Goal: Task Accomplishment & Management: Manage account settings

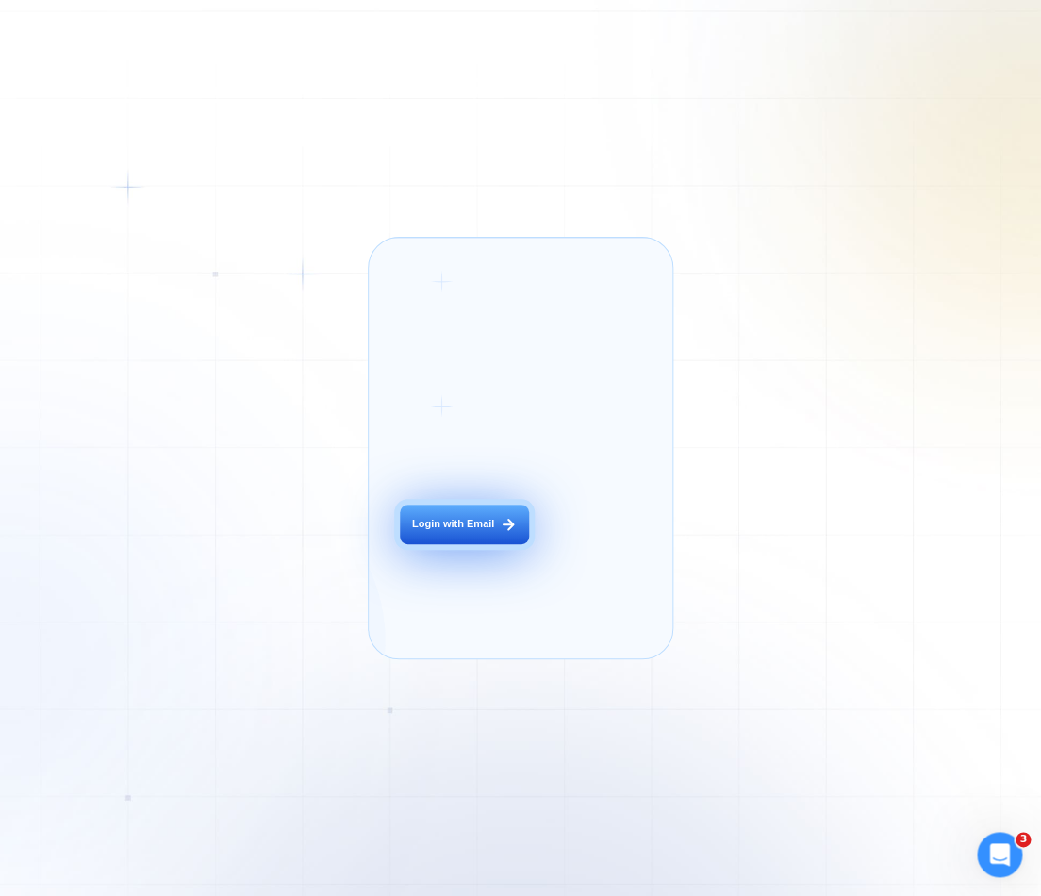
click at [480, 544] on button "Login with Email" at bounding box center [464, 525] width 129 height 41
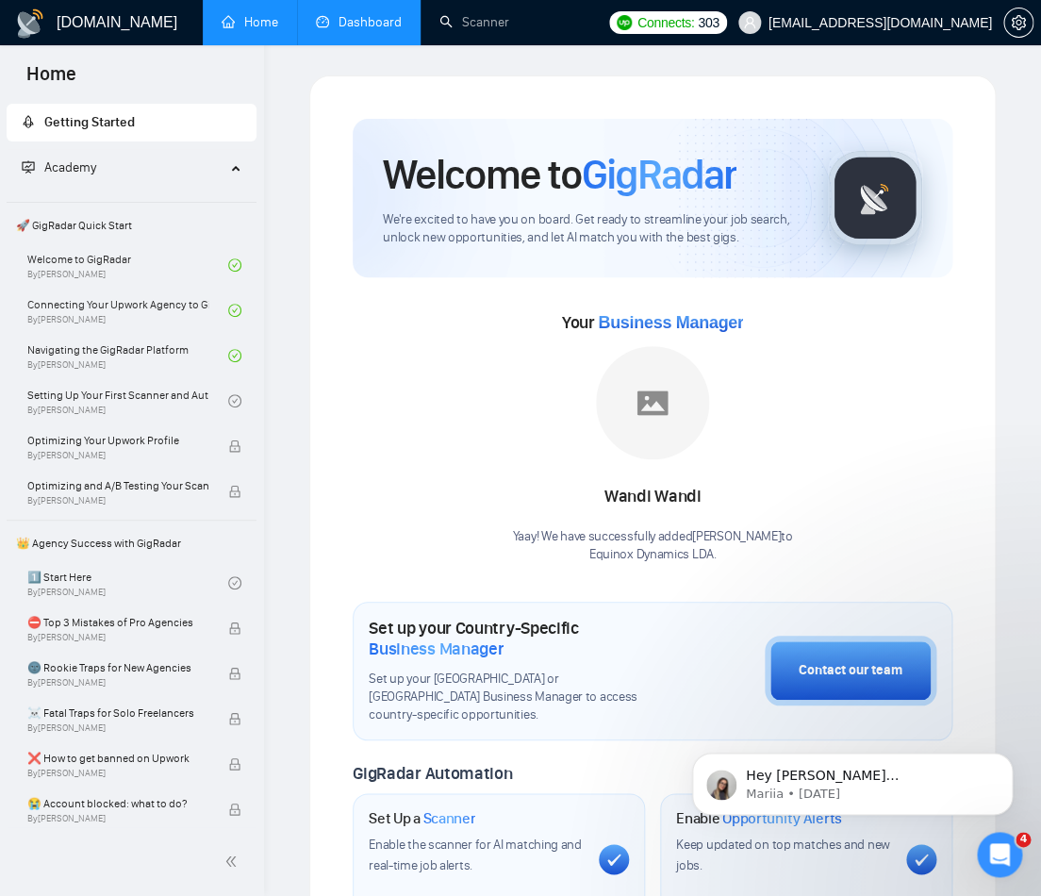
click at [357, 25] on link "Dashboard" at bounding box center [359, 22] width 86 height 16
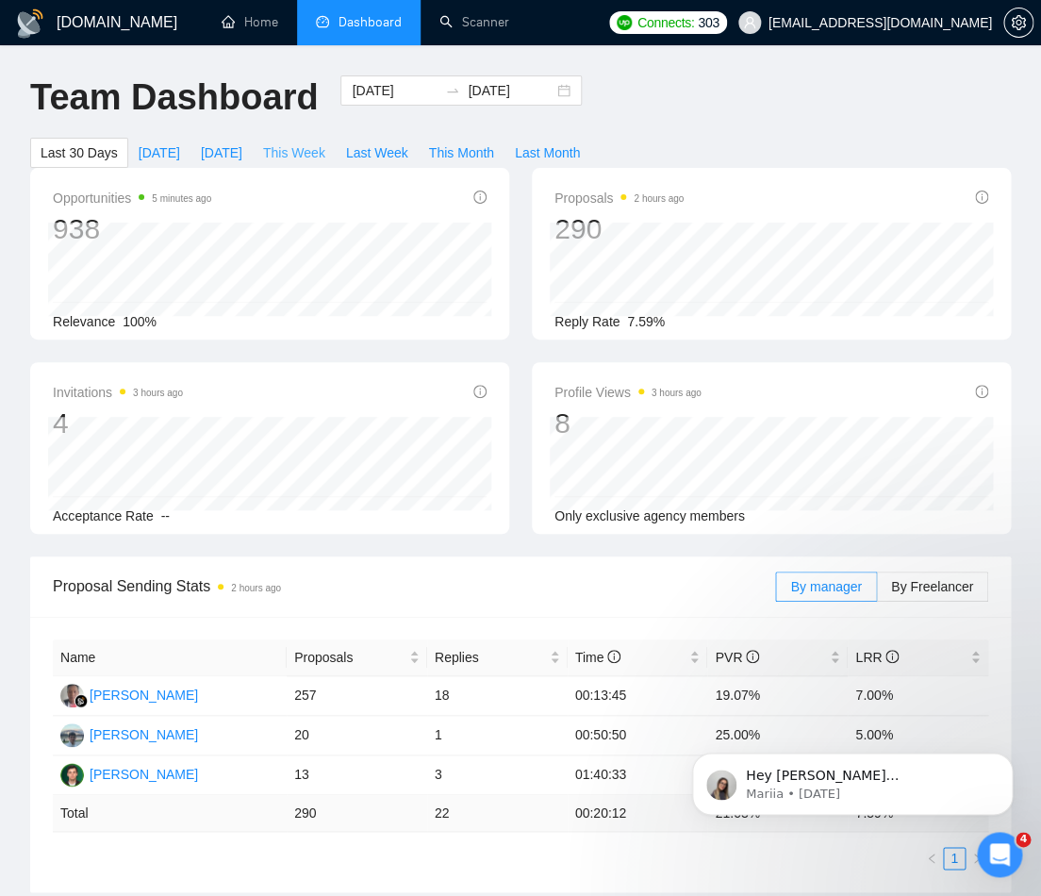
click at [307, 156] on span "This Week" at bounding box center [294, 152] width 62 height 21
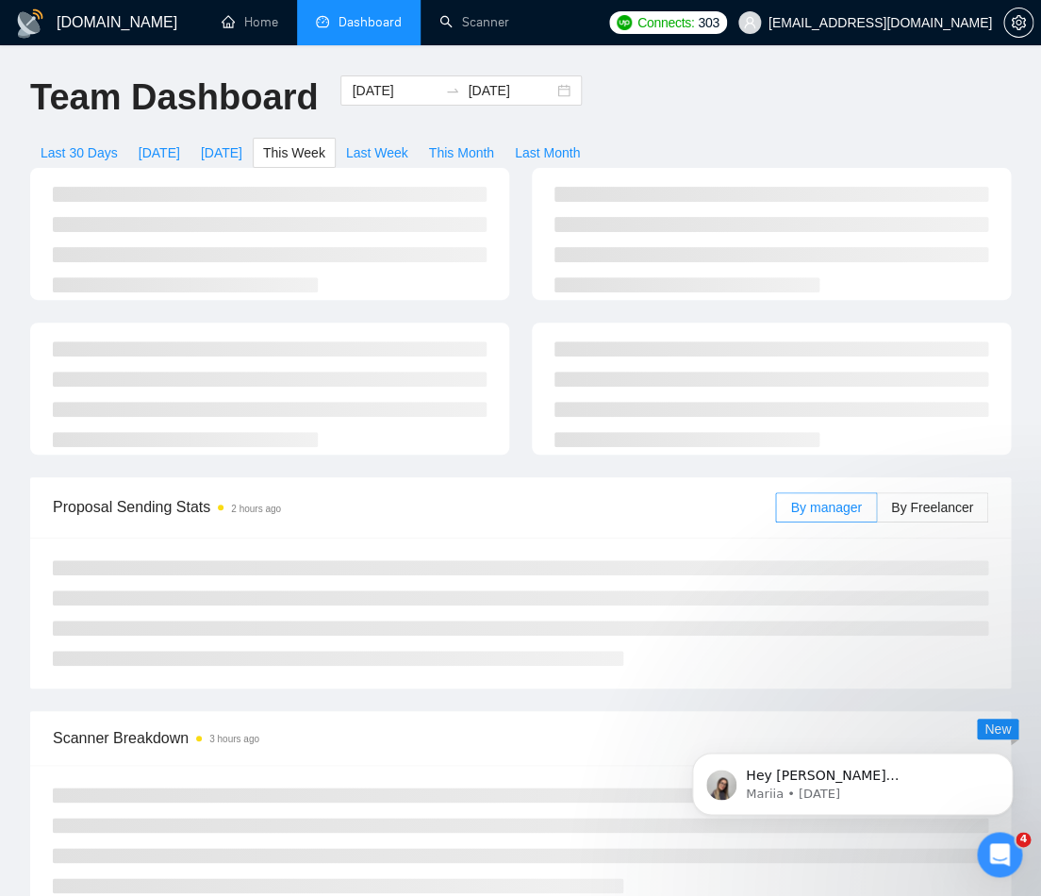
type input "[DATE]"
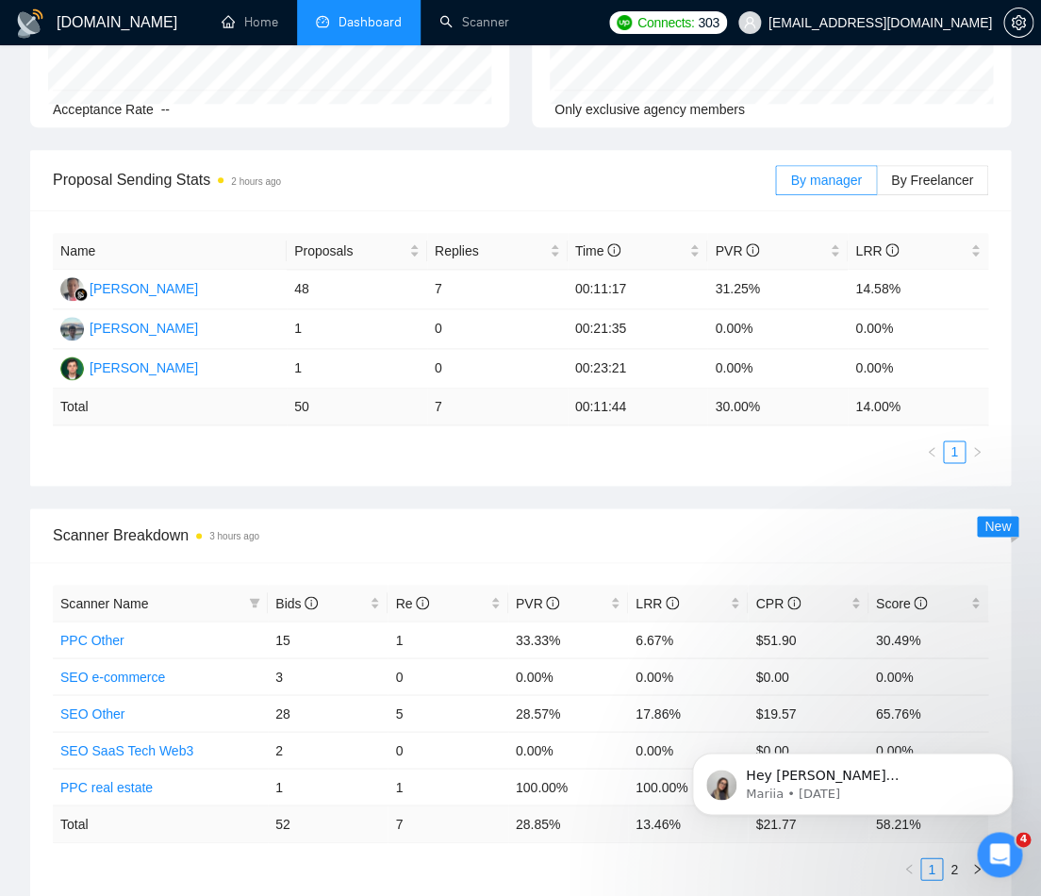
scroll to position [254, 0]
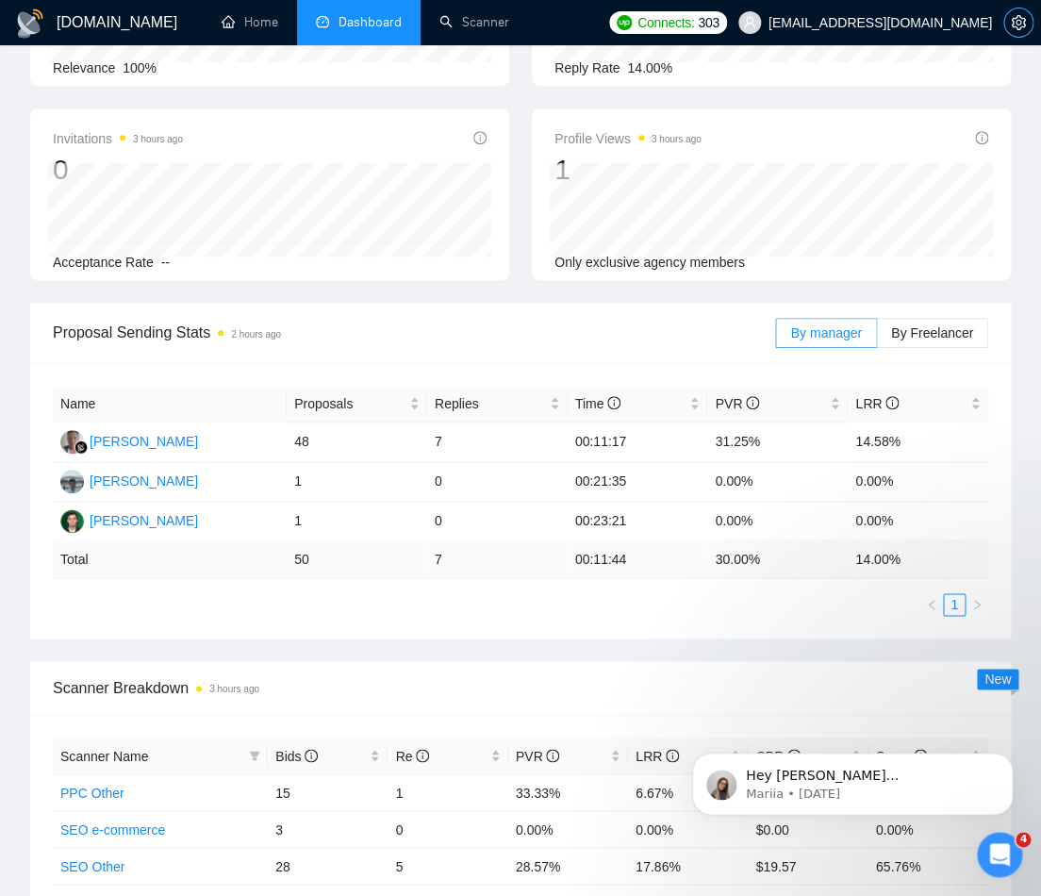
click at [1011, 24] on icon "setting" at bounding box center [1018, 22] width 15 height 15
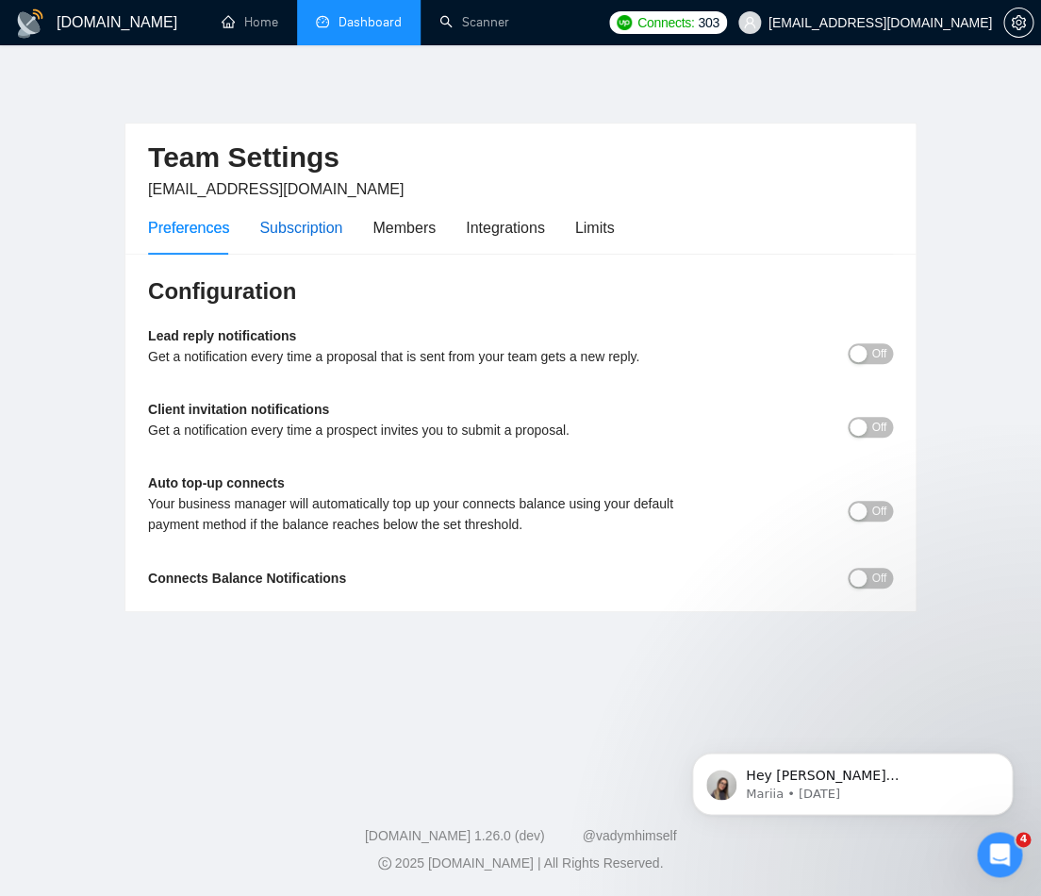
click at [330, 223] on div "Subscription" at bounding box center [300, 228] width 83 height 24
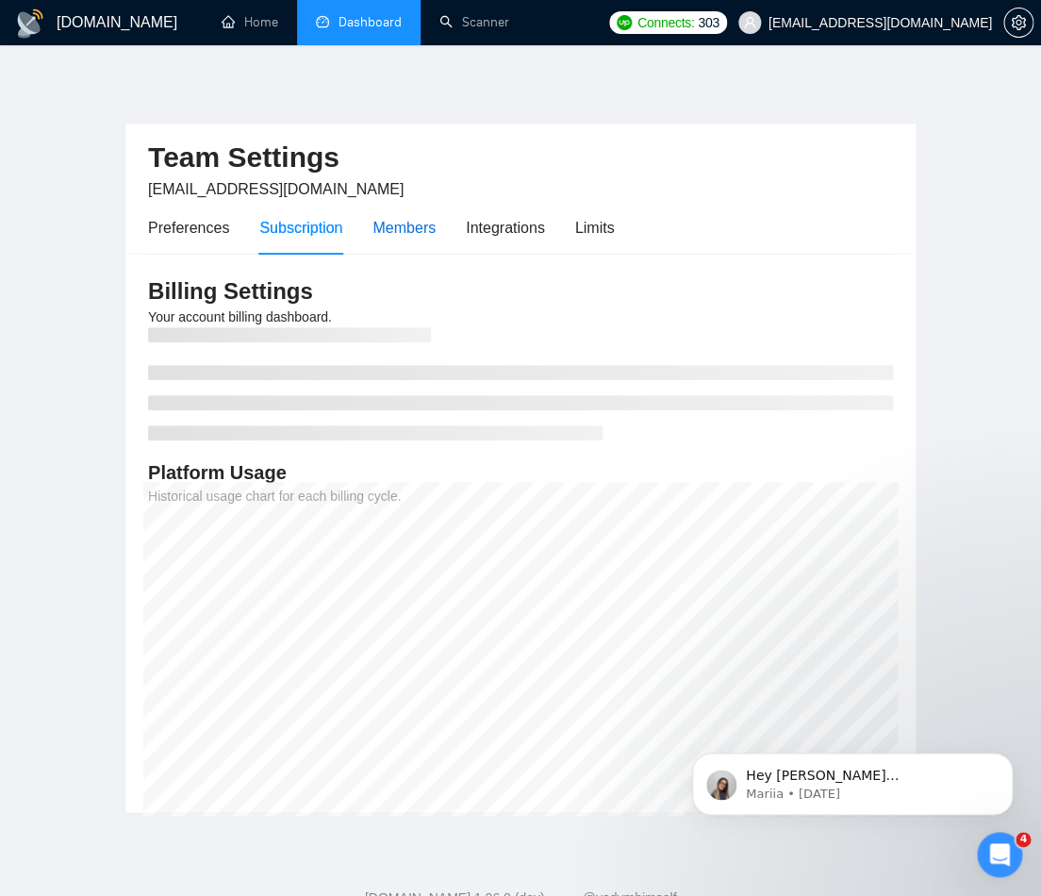
click at [407, 227] on div "Members" at bounding box center [404, 228] width 63 height 24
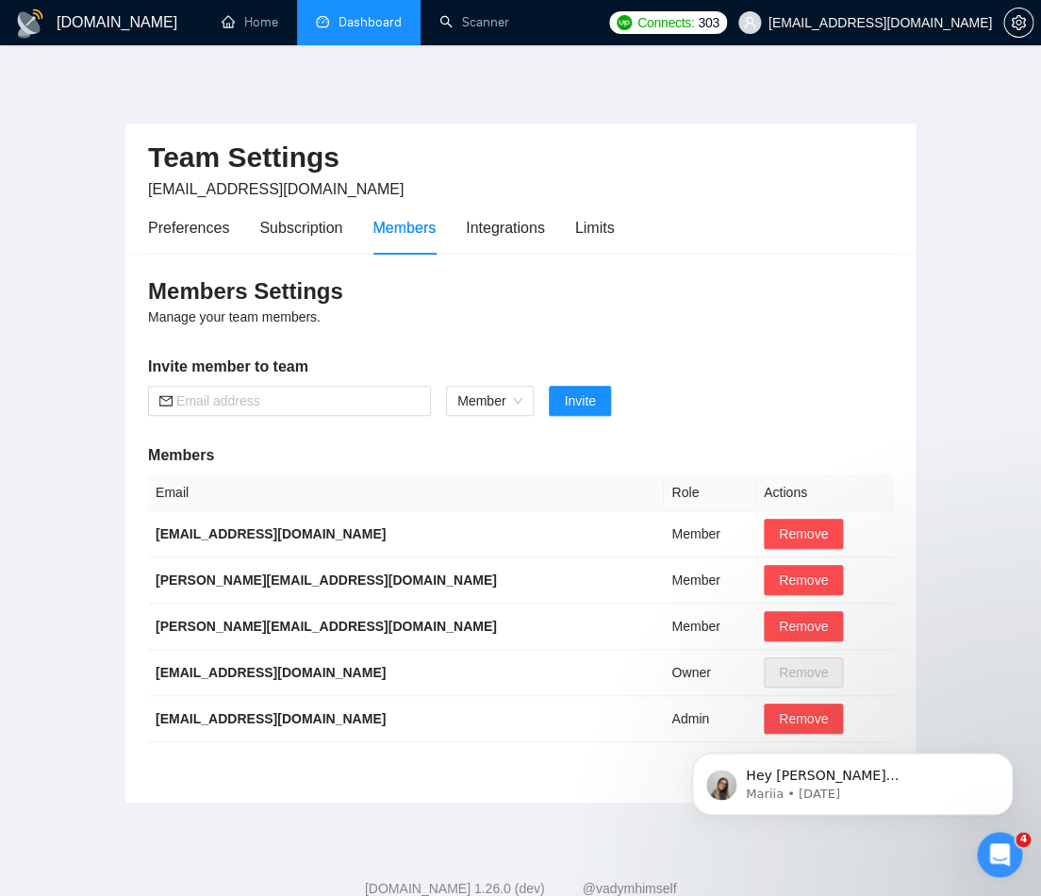
click at [407, 228] on div "Members" at bounding box center [404, 228] width 63 height 24
click at [208, 233] on div "Preferences" at bounding box center [188, 228] width 81 height 24
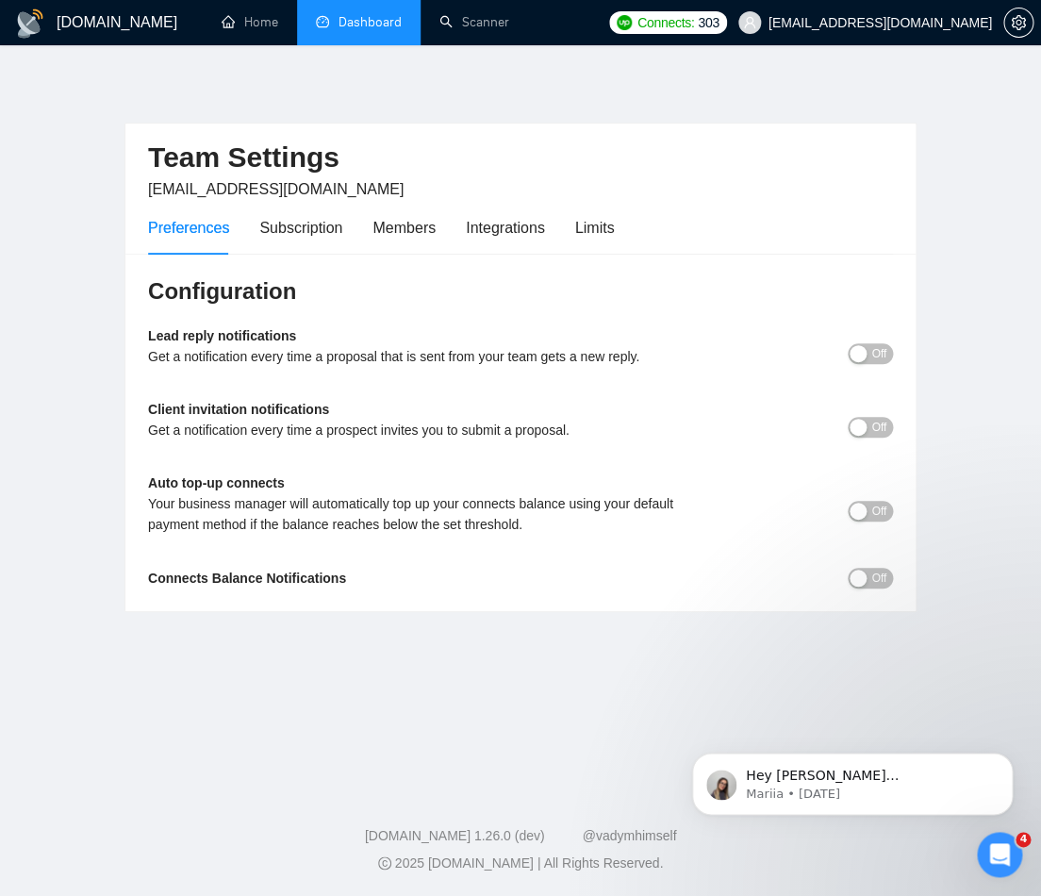
click at [872, 358] on span "Off" at bounding box center [878, 353] width 15 height 21
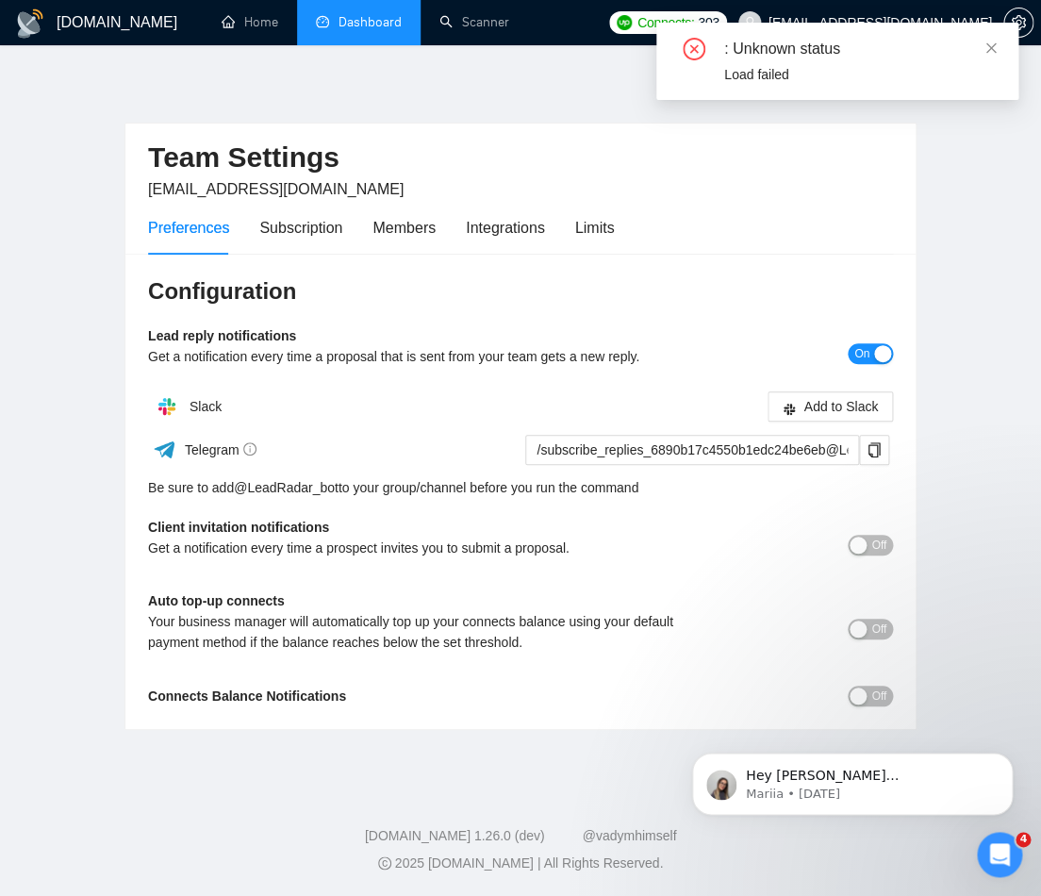
click at [872, 358] on button "On" at bounding box center [870, 353] width 45 height 21
